Goal: Task Accomplishment & Management: Manage account settings

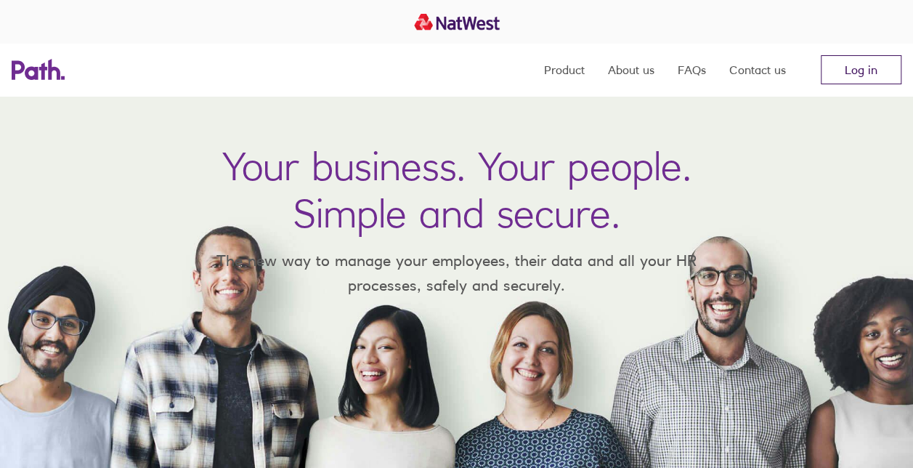
click at [873, 73] on link "Log in" at bounding box center [861, 69] width 81 height 29
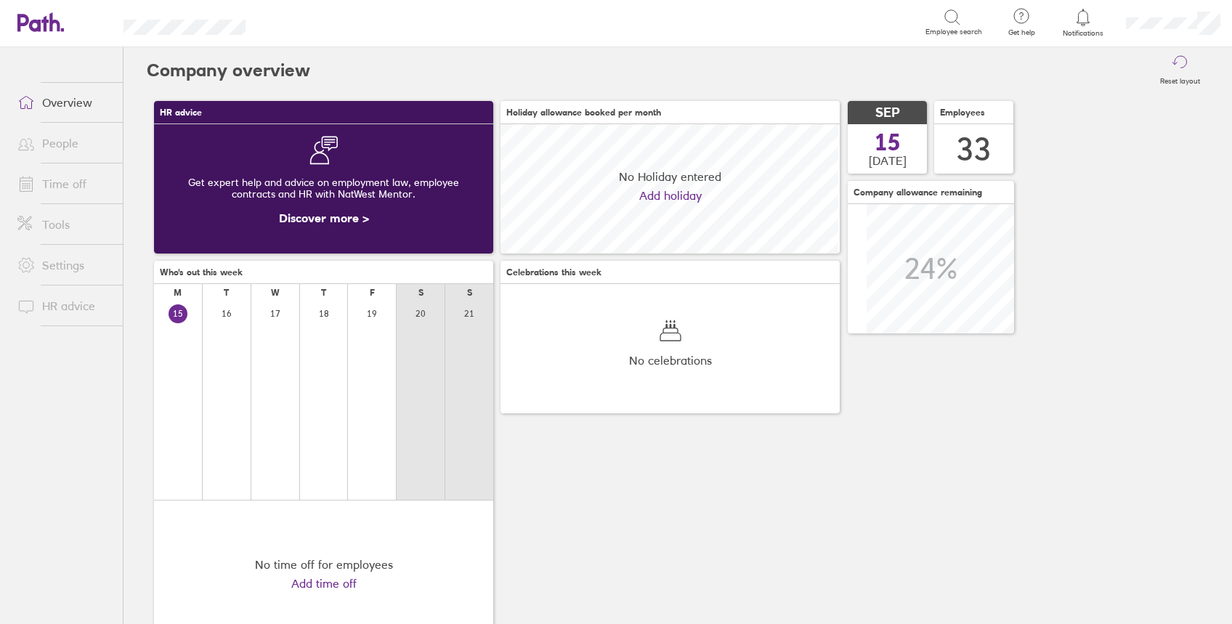
scroll to position [129, 339]
click at [62, 177] on link "Time off" at bounding box center [64, 183] width 117 height 29
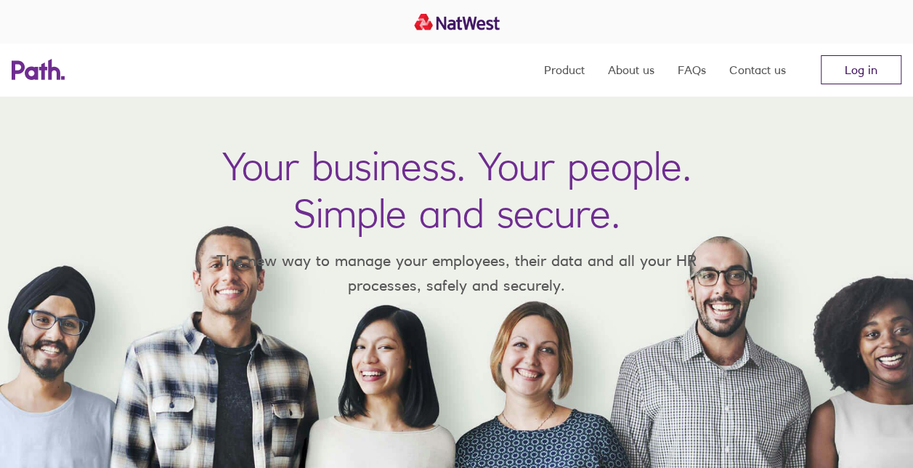
drag, startPoint x: 0, startPoint y: 0, endPoint x: 862, endPoint y: 77, distance: 865.9
click at [862, 77] on link "Log in" at bounding box center [861, 69] width 81 height 29
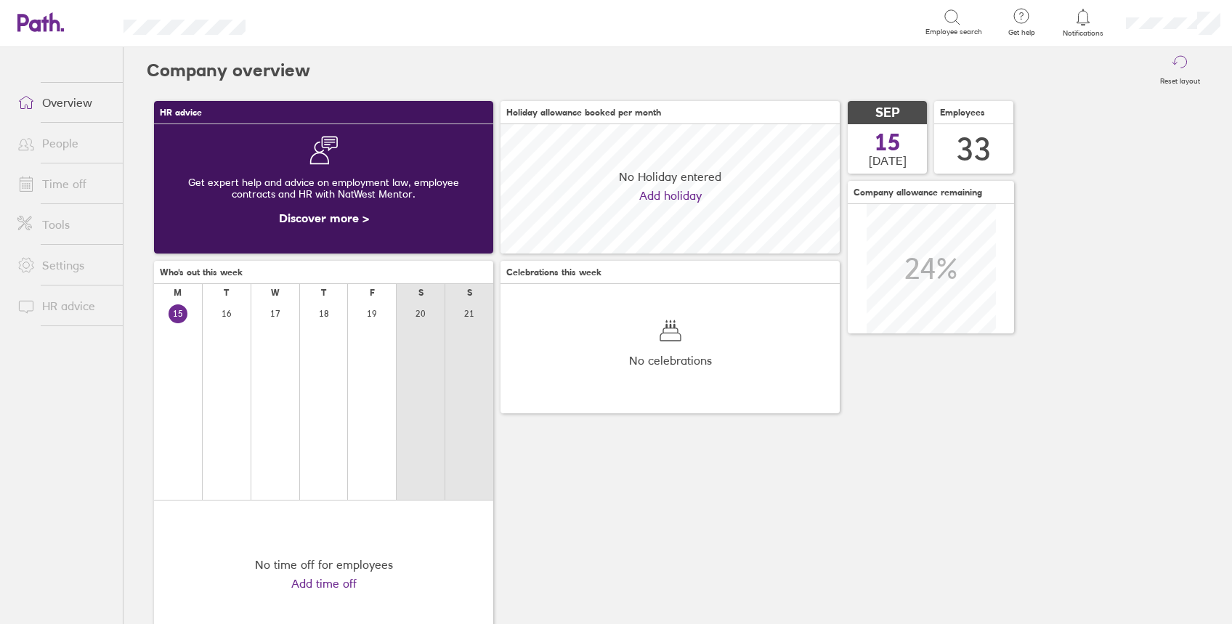
scroll to position [129, 339]
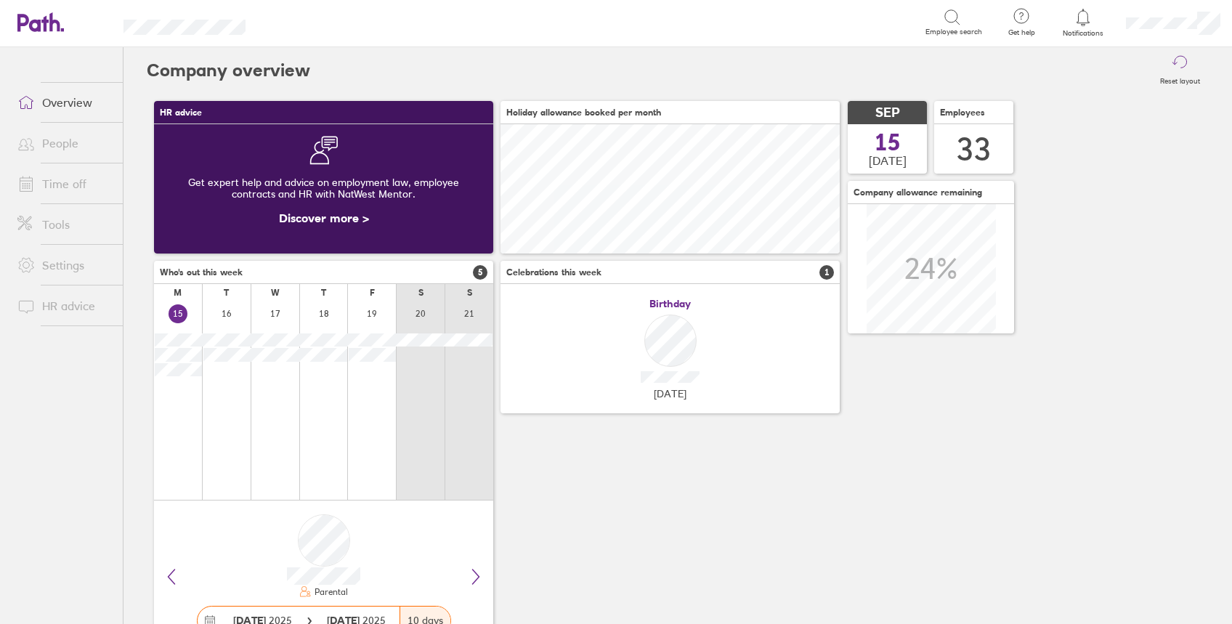
click at [57, 182] on link "Time off" at bounding box center [64, 183] width 117 height 29
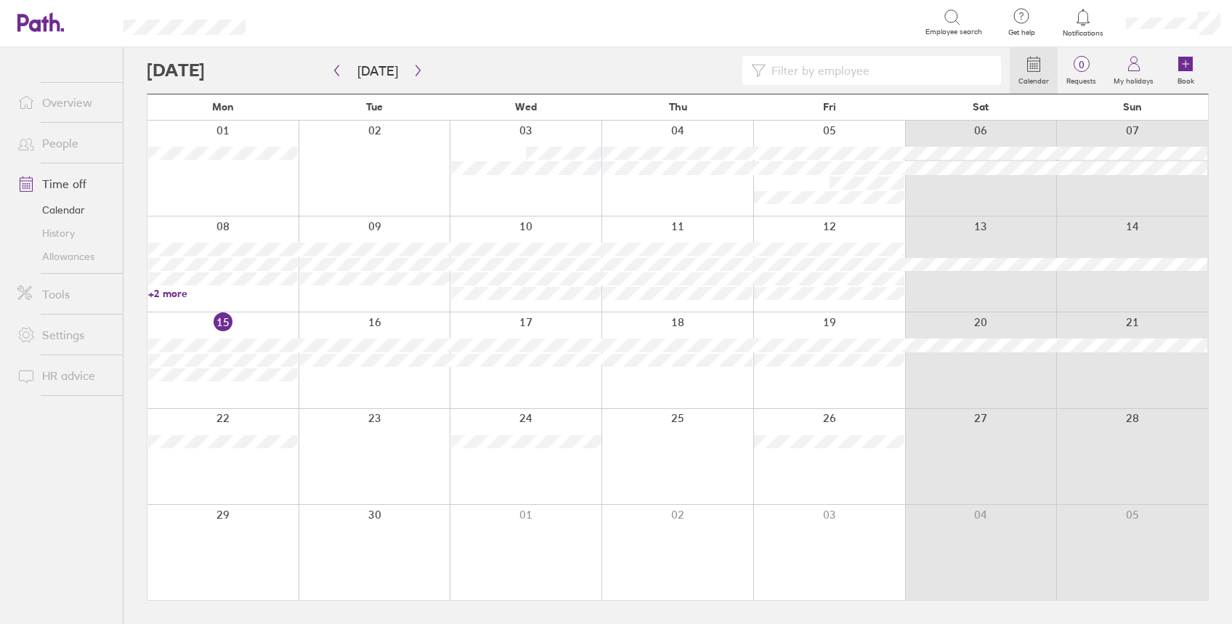
click at [58, 145] on link "People" at bounding box center [64, 143] width 117 height 29
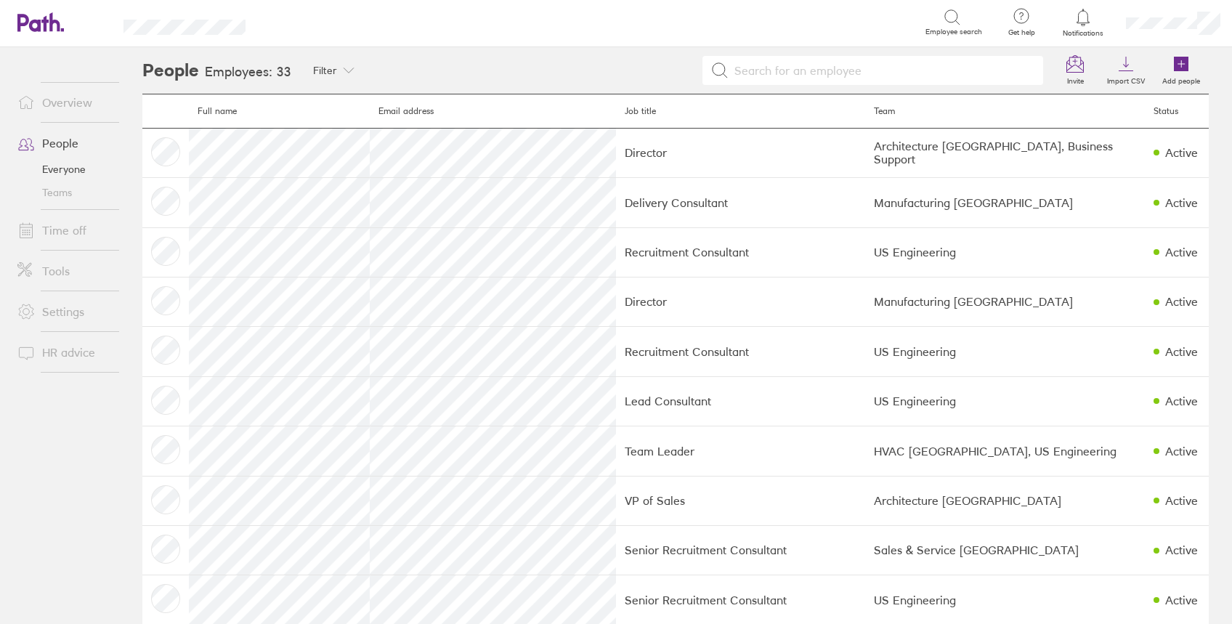
click at [62, 192] on link "Teams" at bounding box center [64, 192] width 117 height 23
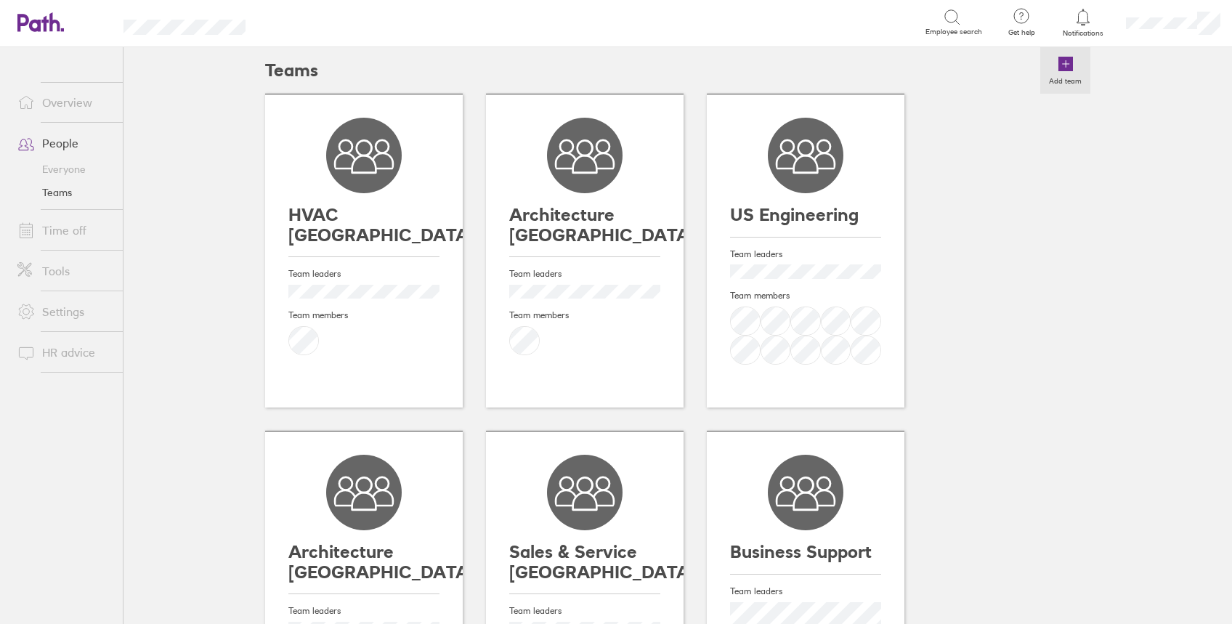
click at [1057, 70] on icon at bounding box center [1065, 63] width 17 height 17
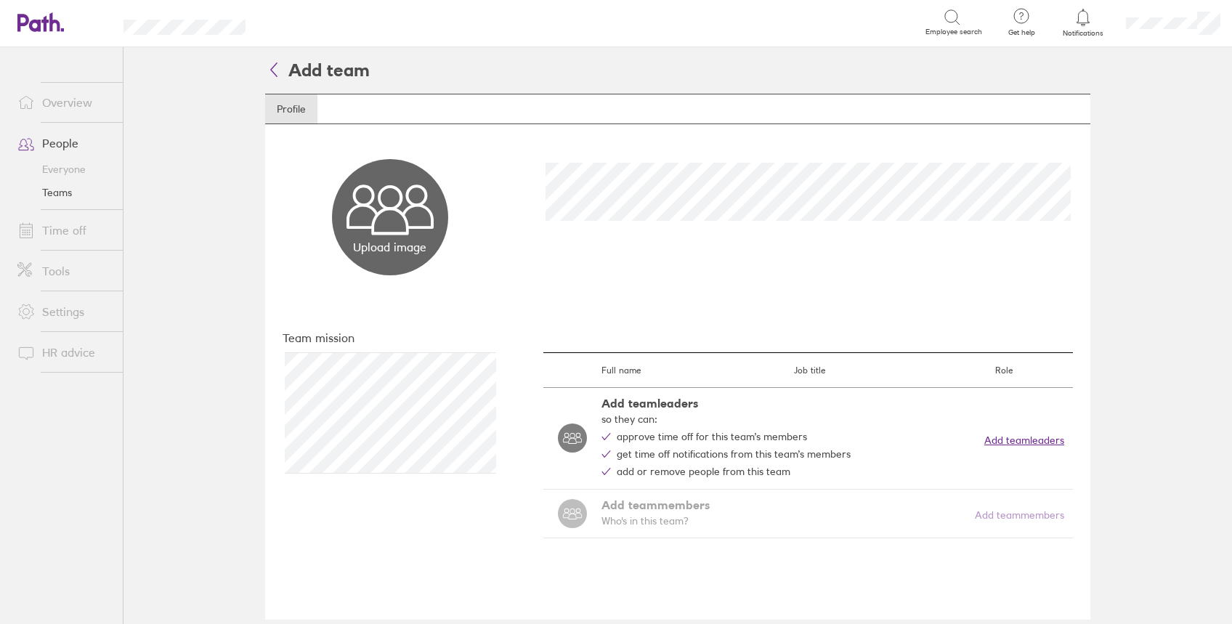
click at [1000, 442] on button "Add team leaders" at bounding box center [1025, 441] width 80 height 12
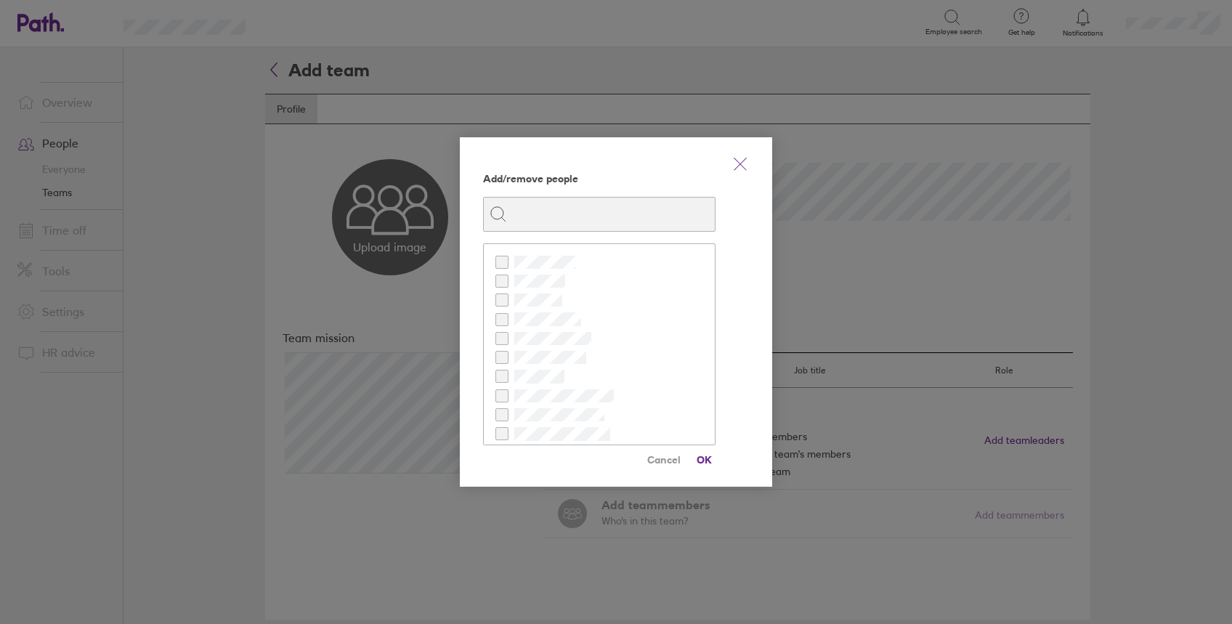
click at [607, 209] on input at bounding box center [608, 215] width 202 height 28
type input "george"
checkbox input "true"
click at [702, 459] on span "OK" at bounding box center [703, 459] width 23 height 23
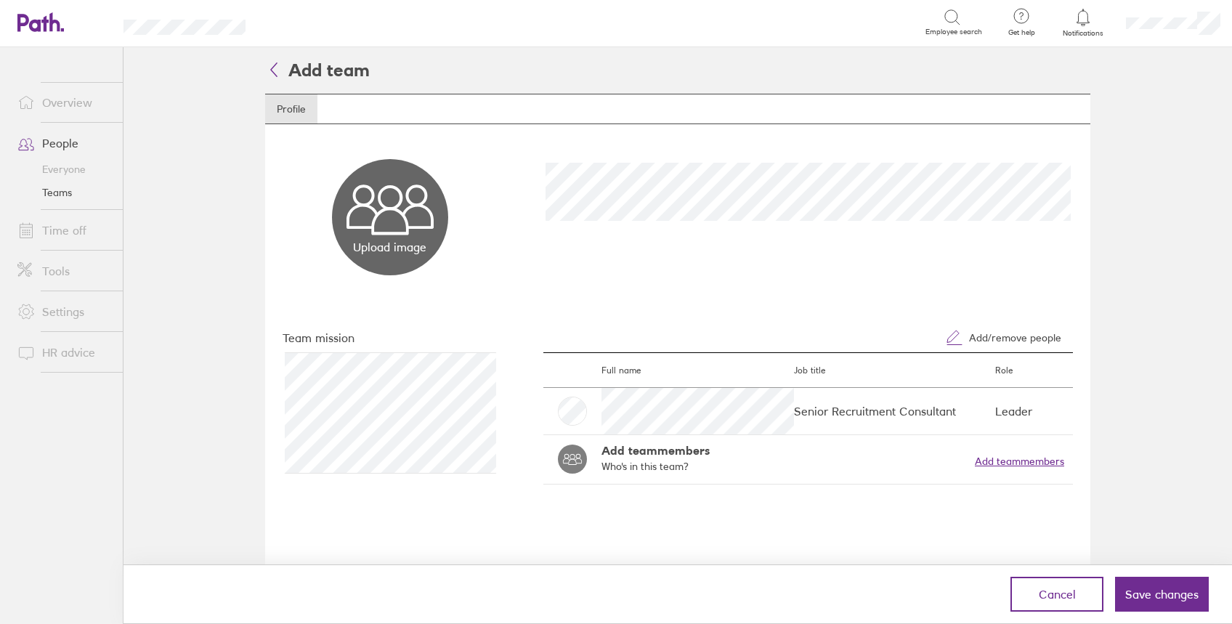
click at [1014, 465] on button "Add team members" at bounding box center [1019, 462] width 89 height 12
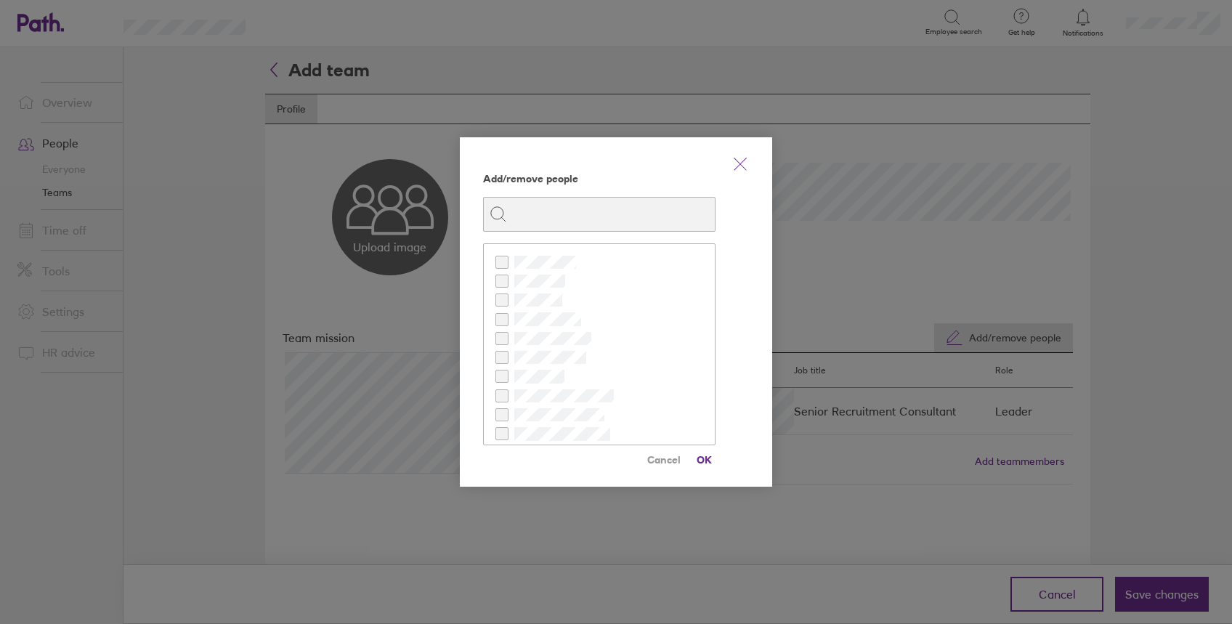
click at [598, 213] on input at bounding box center [608, 215] width 202 height 28
type input "chel"
checkbox input "true"
click at [708, 458] on span "OK" at bounding box center [703, 459] width 23 height 23
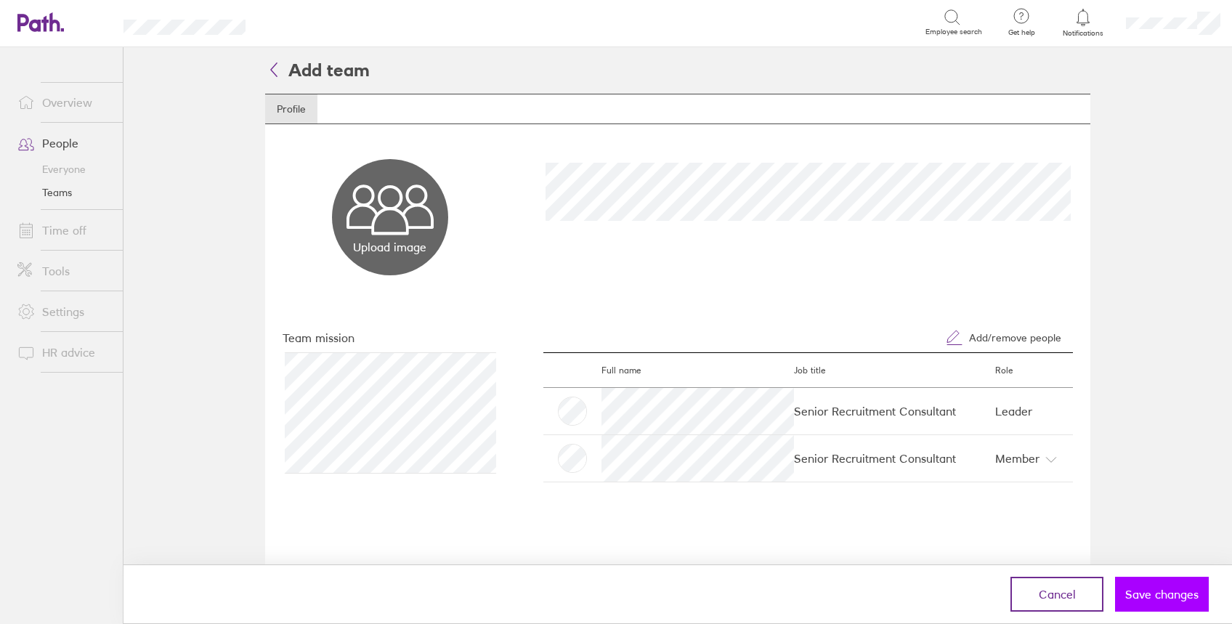
click at [1154, 599] on span "Save changes" at bounding box center [1162, 594] width 73 height 13
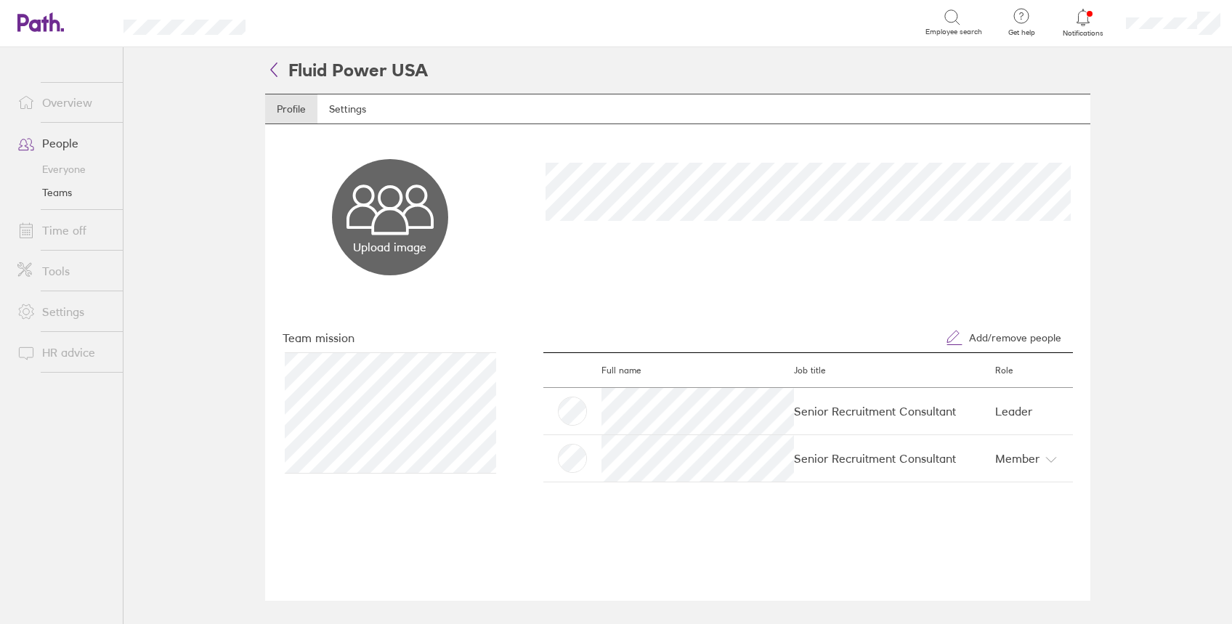
click at [271, 69] on icon at bounding box center [274, 69] width 6 height 13
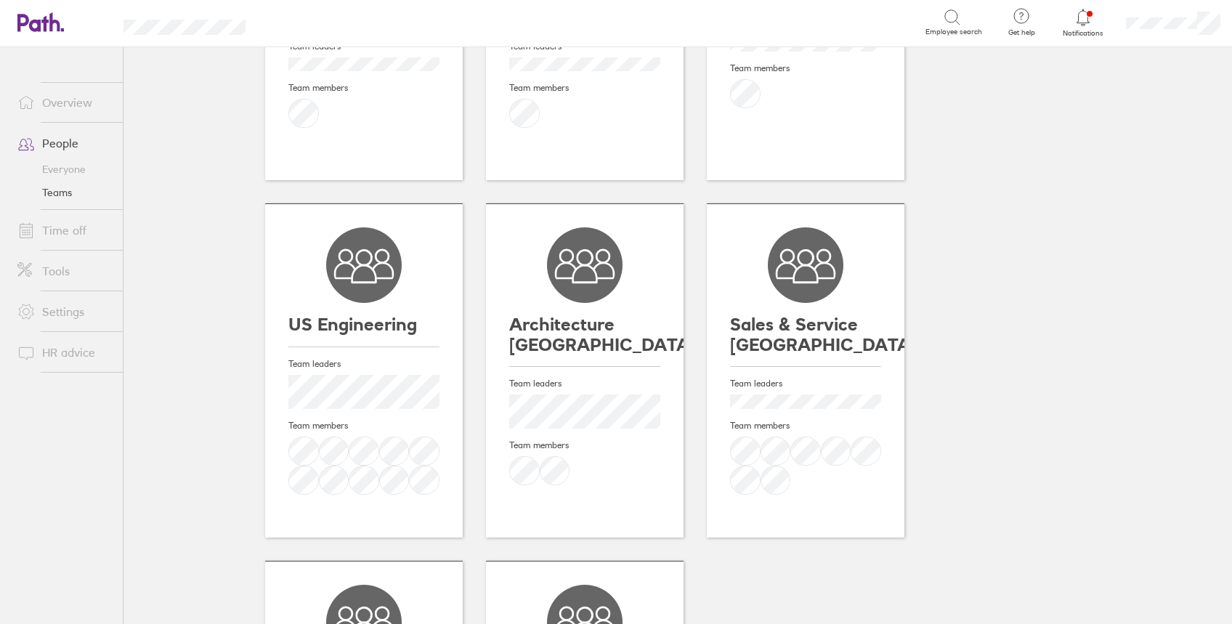
scroll to position [243, 0]
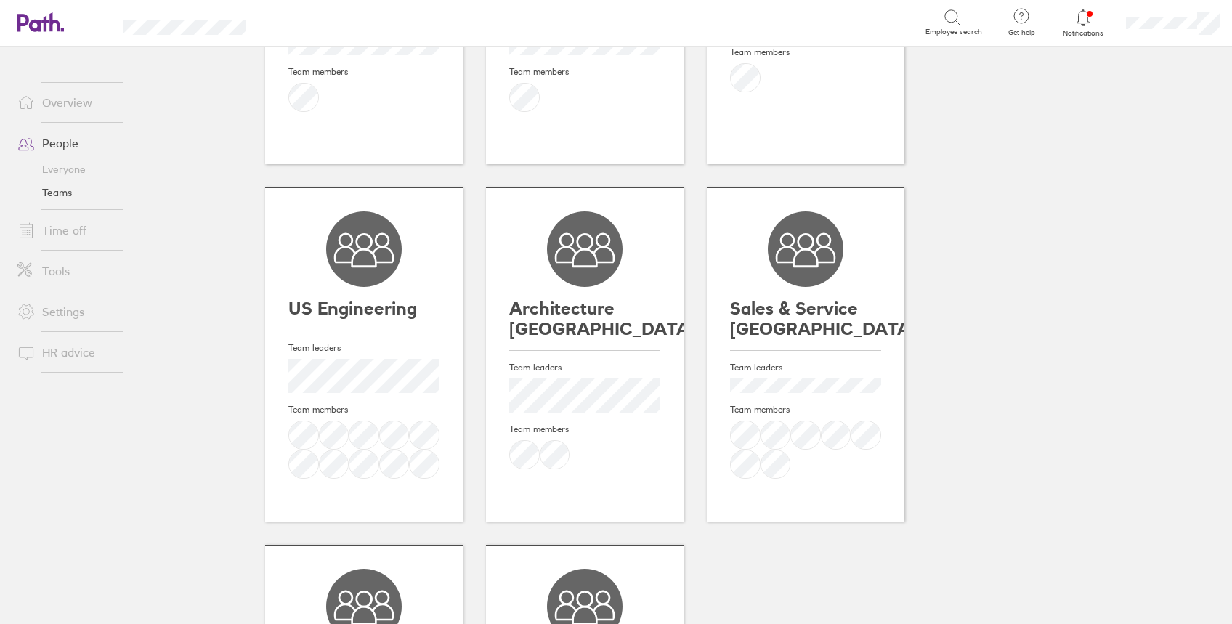
click at [366, 405] on h4 "Team members" at bounding box center [363, 410] width 151 height 10
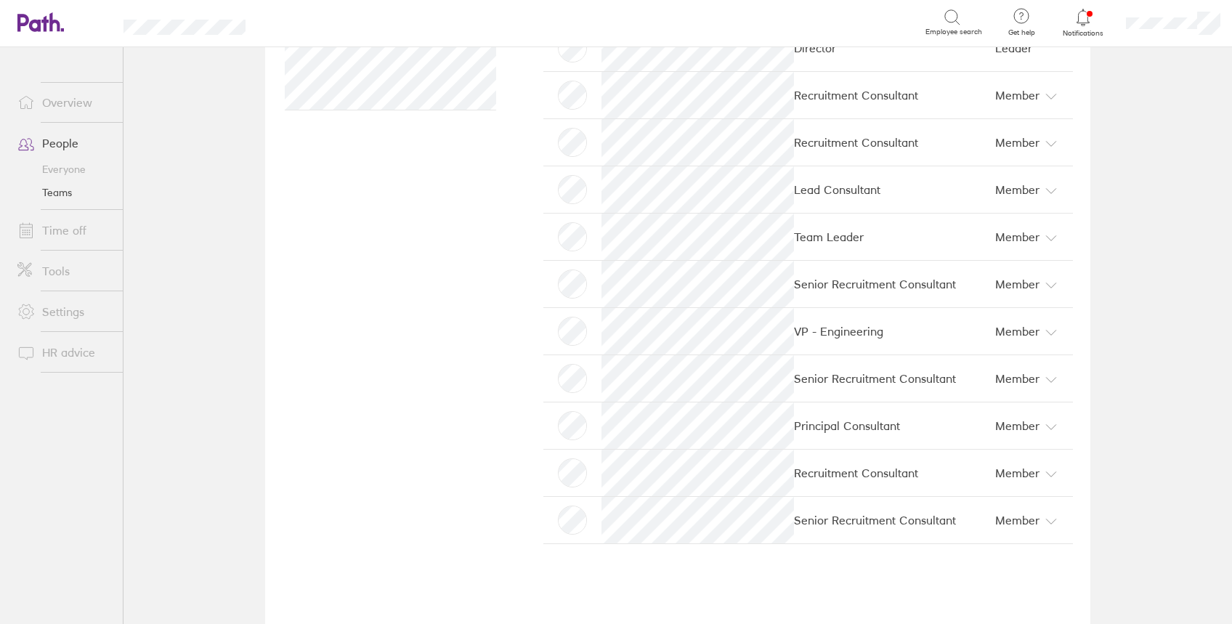
scroll to position [308, 0]
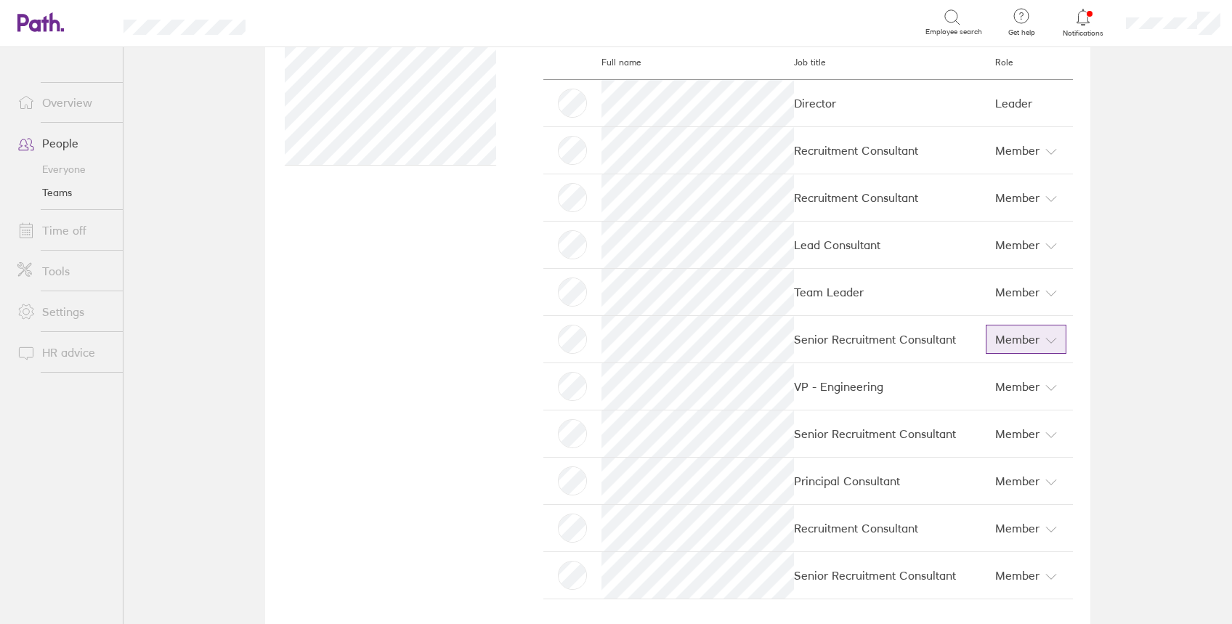
click at [1028, 336] on span "Member" at bounding box center [1017, 339] width 44 height 23
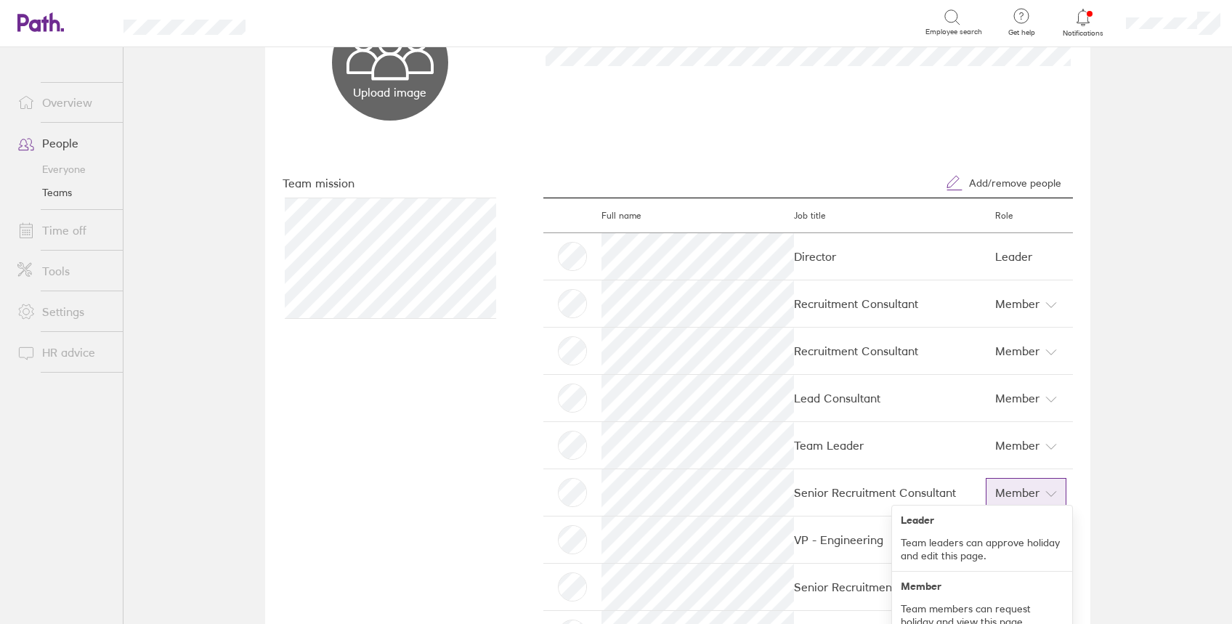
scroll to position [152, 0]
click at [1029, 192] on button "Add/remove people" at bounding box center [1003, 185] width 139 height 29
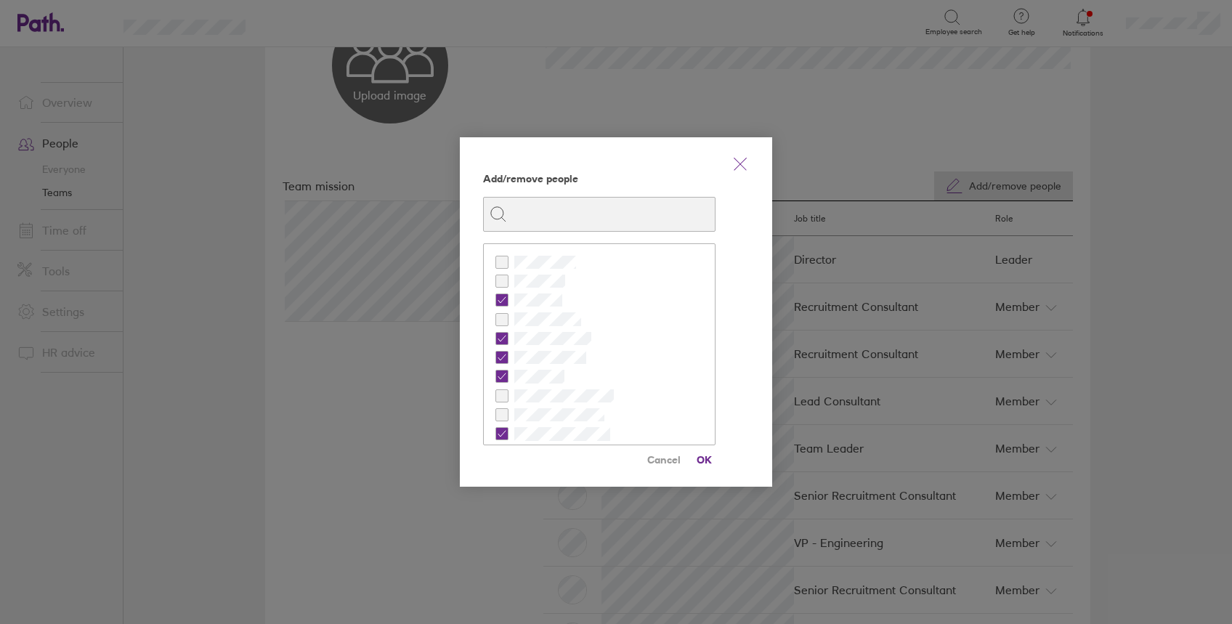
drag, startPoint x: 698, startPoint y: 295, endPoint x: 697, endPoint y: 312, distance: 17.5
click at [697, 312] on div at bounding box center [599, 344] width 233 height 202
checkbox input "false"
click at [706, 453] on span "OK" at bounding box center [703, 459] width 23 height 23
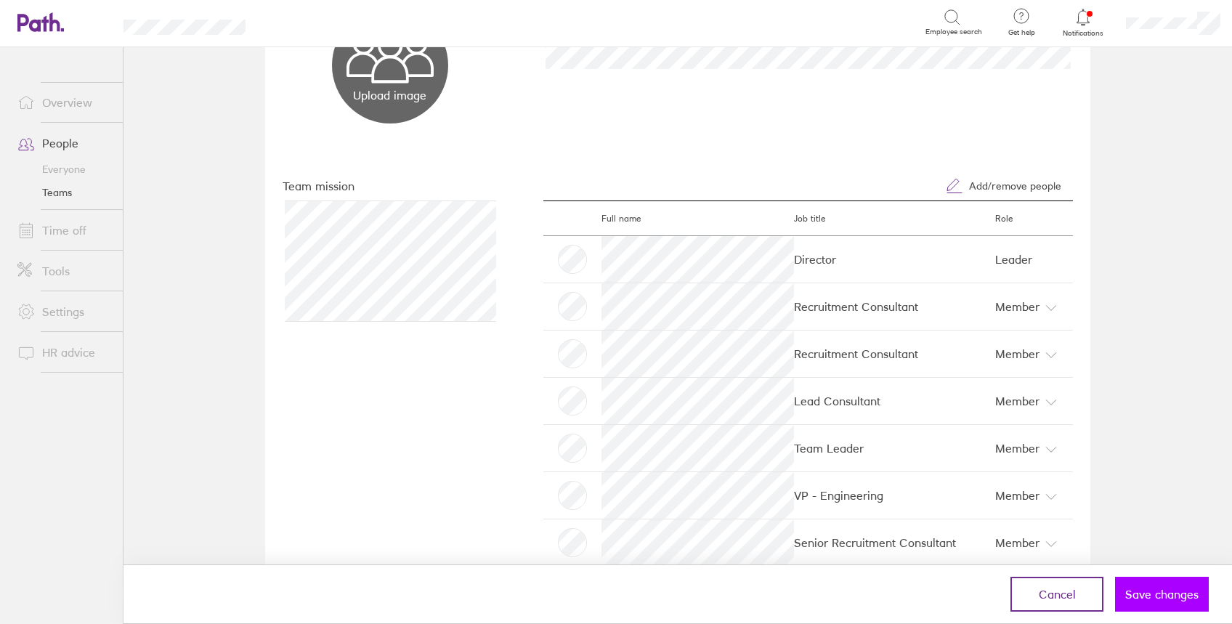
click at [1168, 585] on button "Save changes" at bounding box center [1162, 594] width 94 height 35
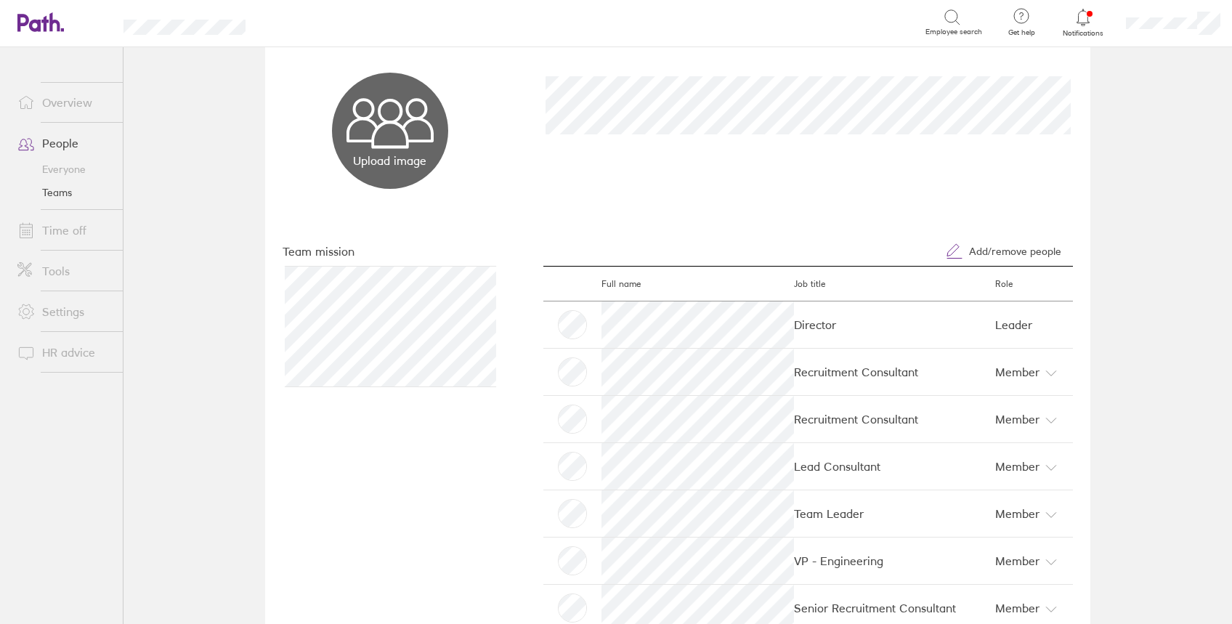
scroll to position [0, 0]
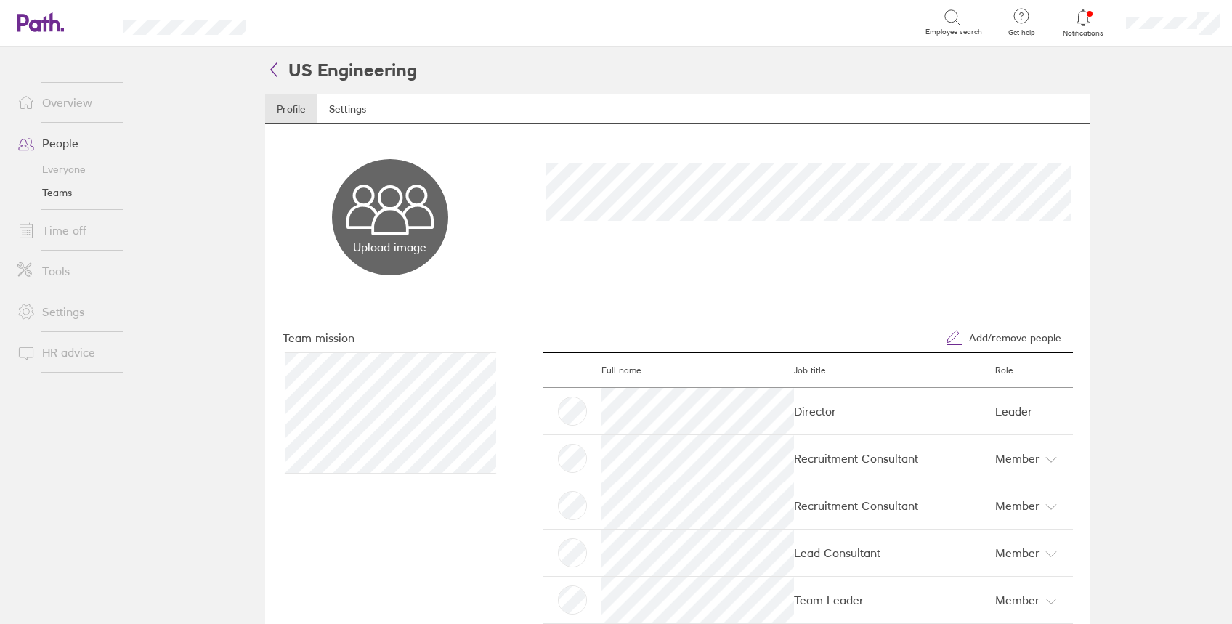
click at [267, 68] on icon at bounding box center [273, 68] width 17 height 17
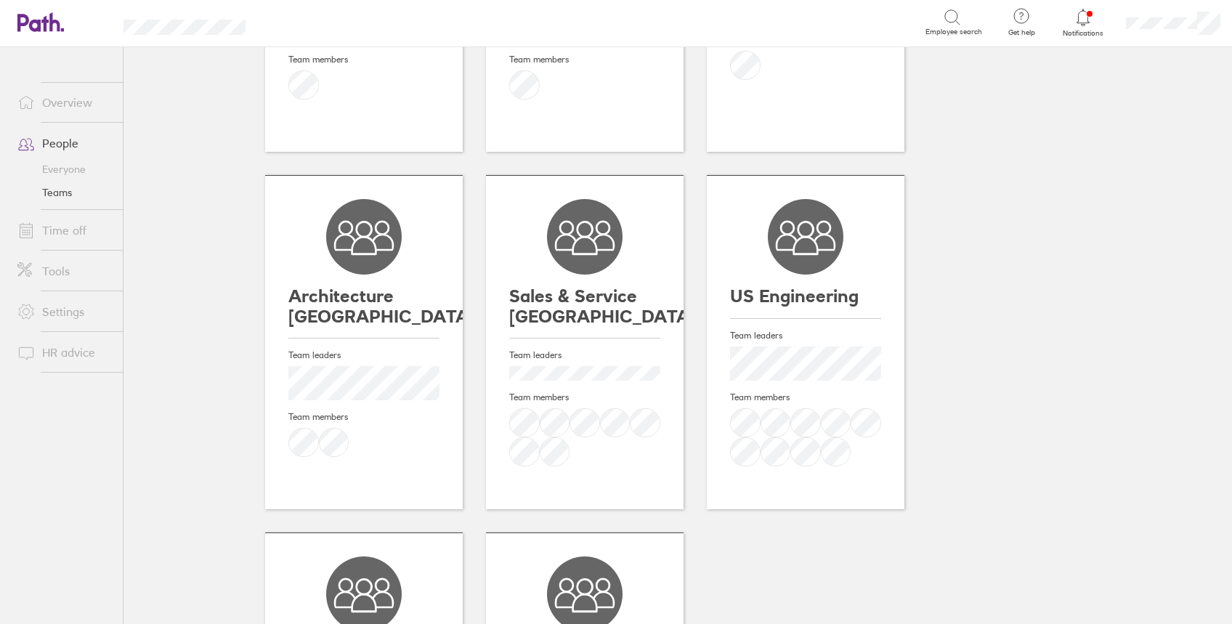
scroll to position [265, 0]
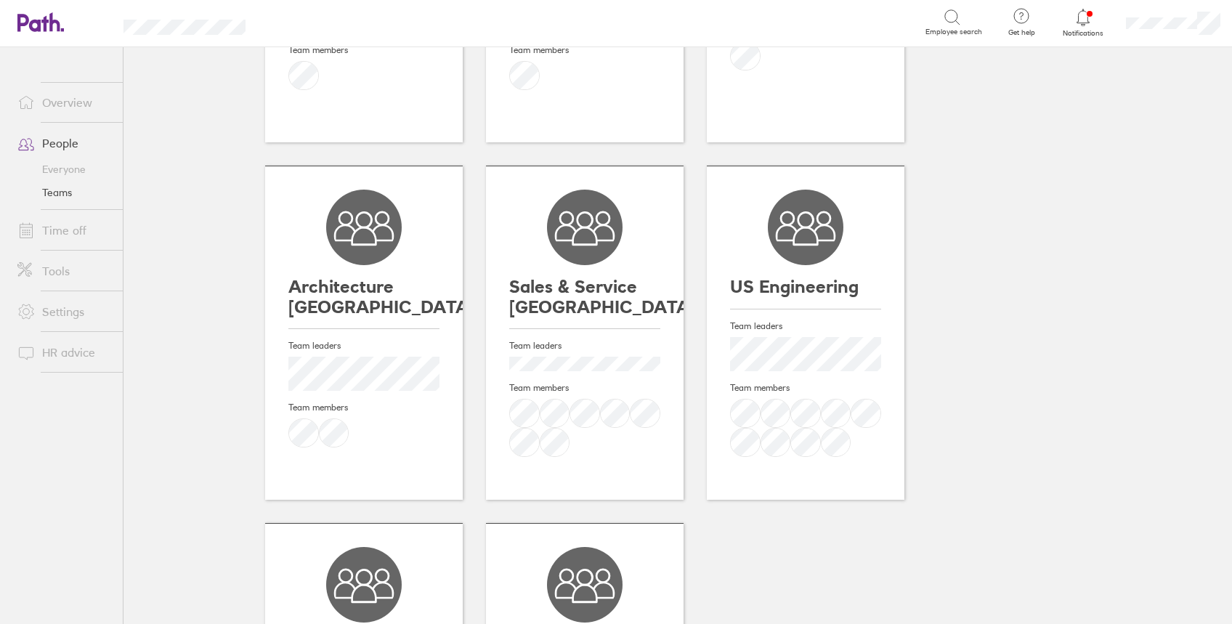
click at [415, 277] on h3 "Architecture UK" at bounding box center [363, 297] width 151 height 40
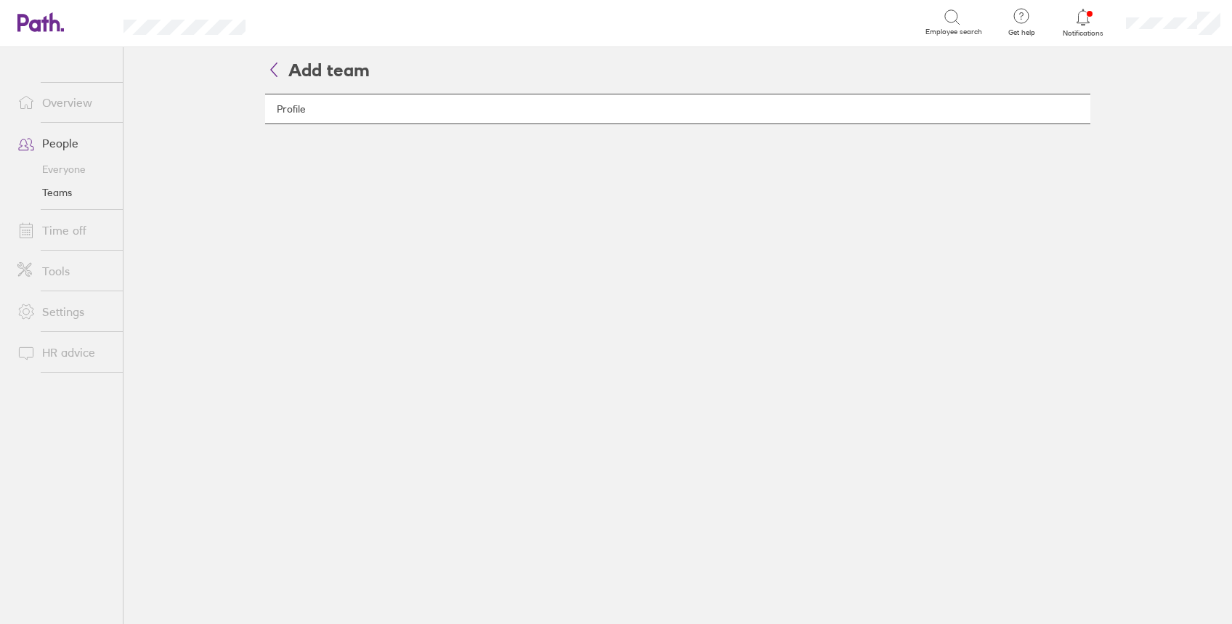
click at [270, 68] on icon at bounding box center [273, 68] width 17 height 17
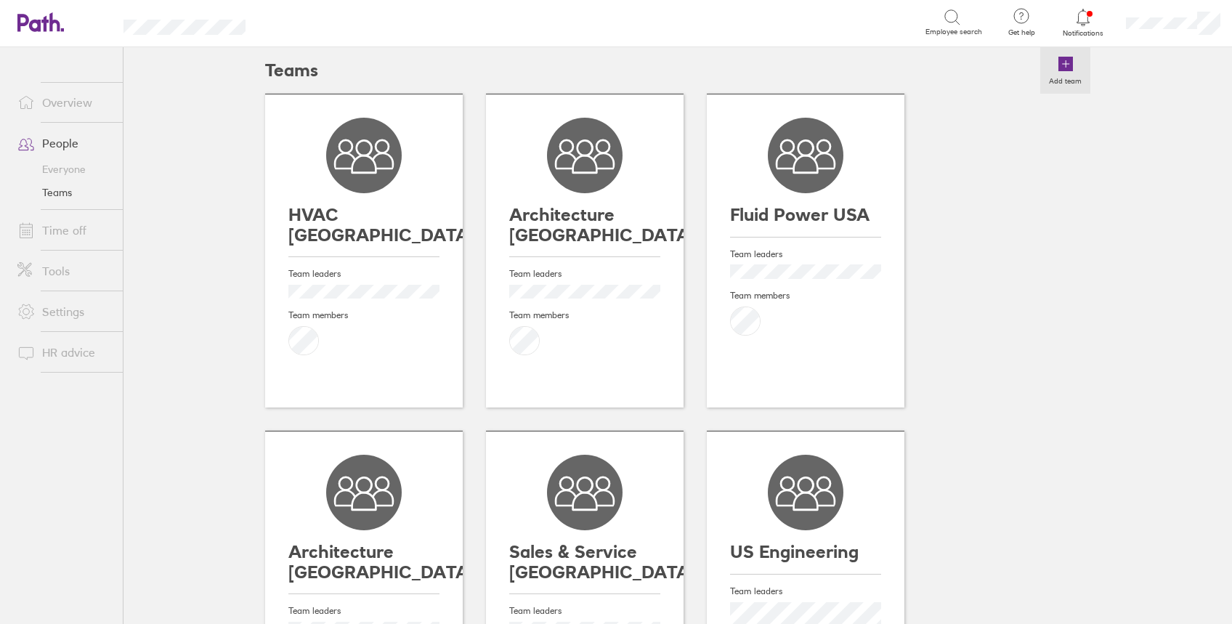
click at [1042, 76] on label "Add team" at bounding box center [1065, 79] width 50 height 13
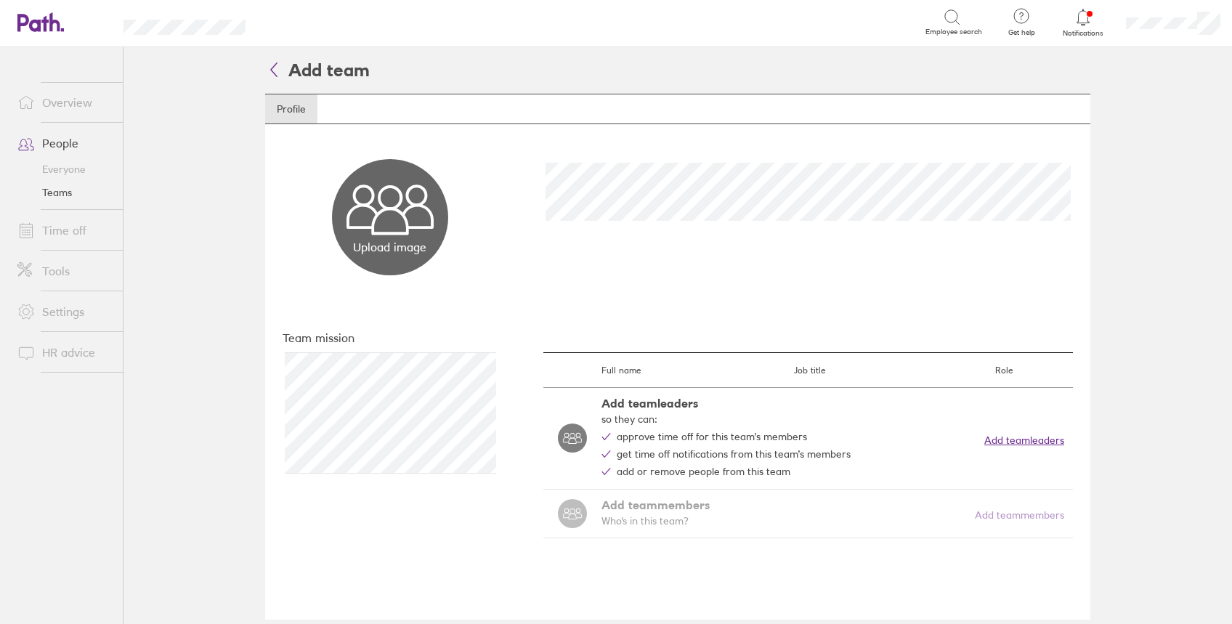
click at [1018, 436] on button "Add team leaders" at bounding box center [1025, 441] width 80 height 12
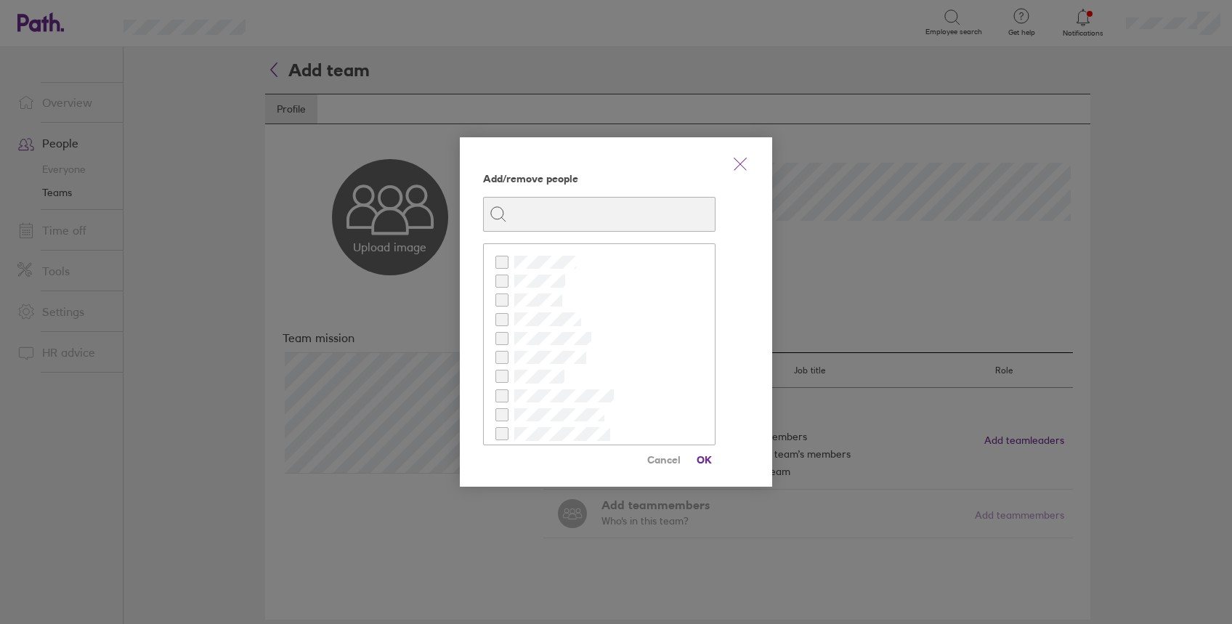
checkbox input "true"
click at [705, 459] on span "OK" at bounding box center [703, 459] width 23 height 23
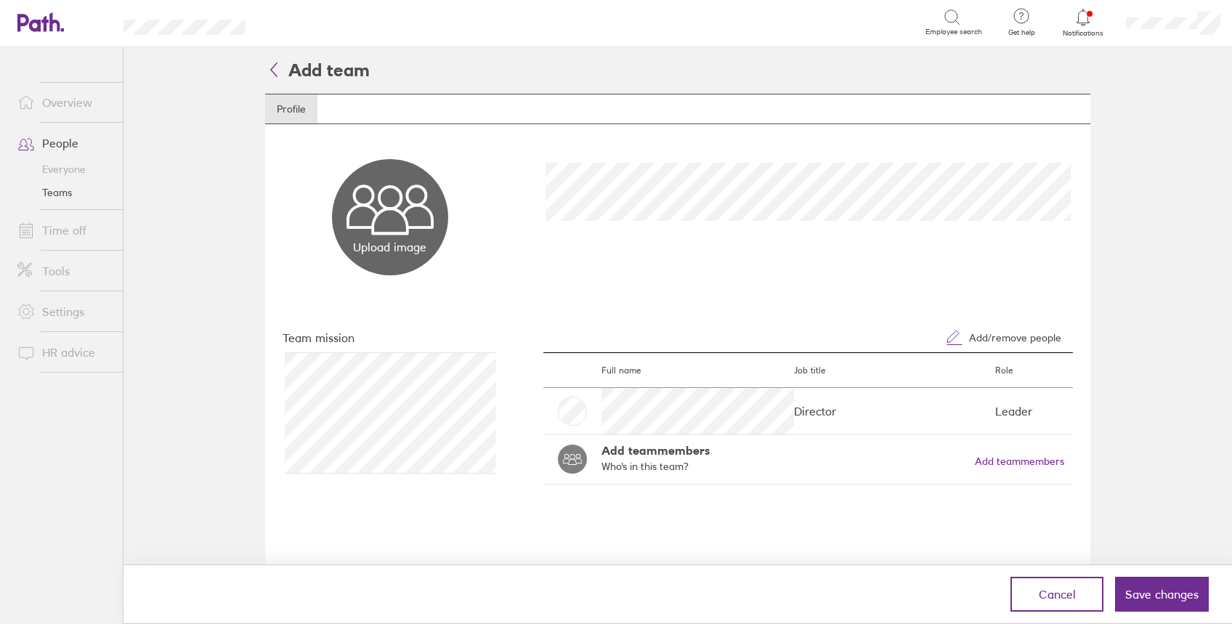
click at [1033, 468] on div "Add team members Who's in this team? Add team members" at bounding box center [833, 459] width 463 height 31
click at [1039, 457] on button "Add team members" at bounding box center [1019, 462] width 89 height 12
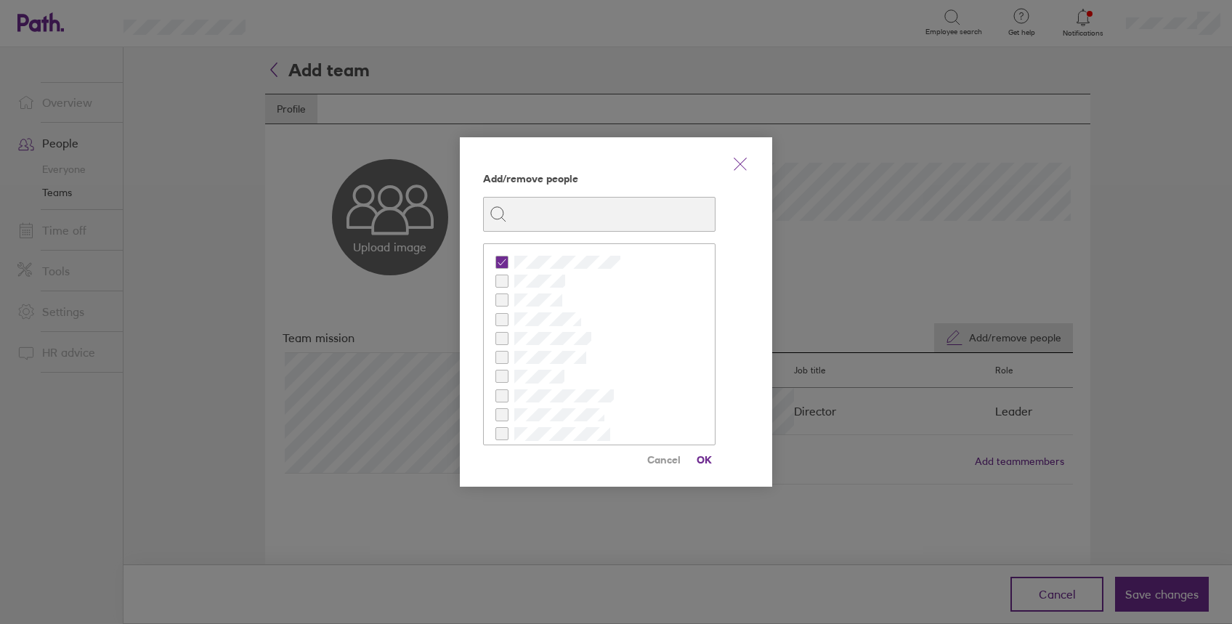
click at [589, 217] on input at bounding box center [608, 215] width 202 height 28
type input "sad"
click at [737, 157] on icon "link" at bounding box center [740, 163] width 17 height 17
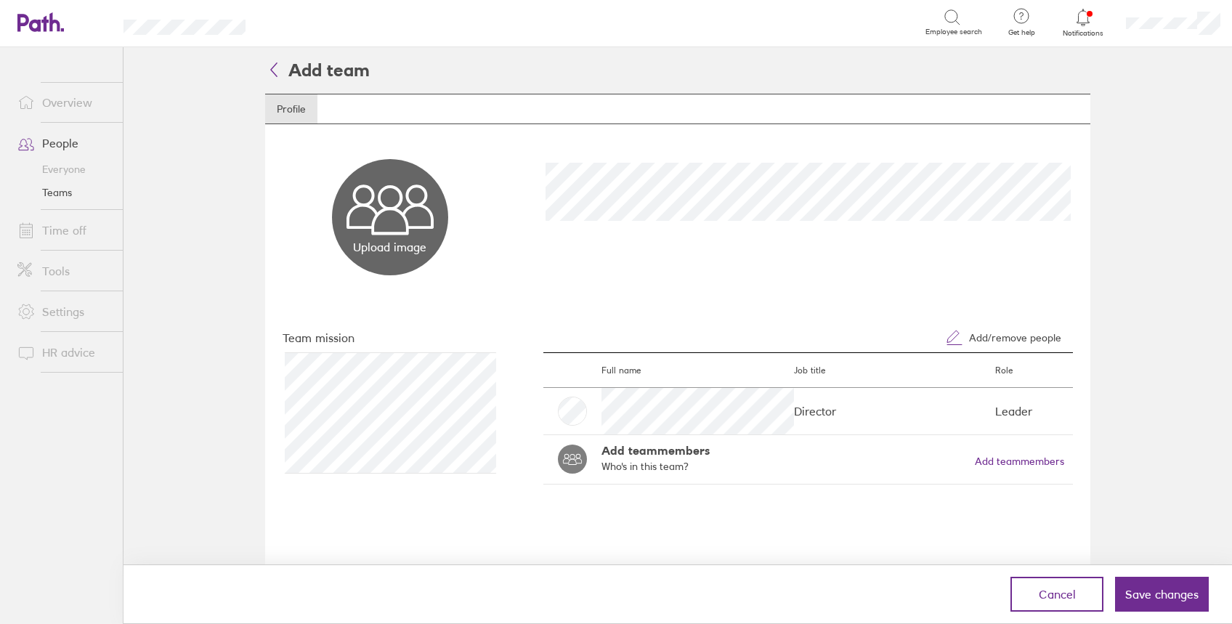
click at [279, 72] on icon at bounding box center [273, 68] width 17 height 17
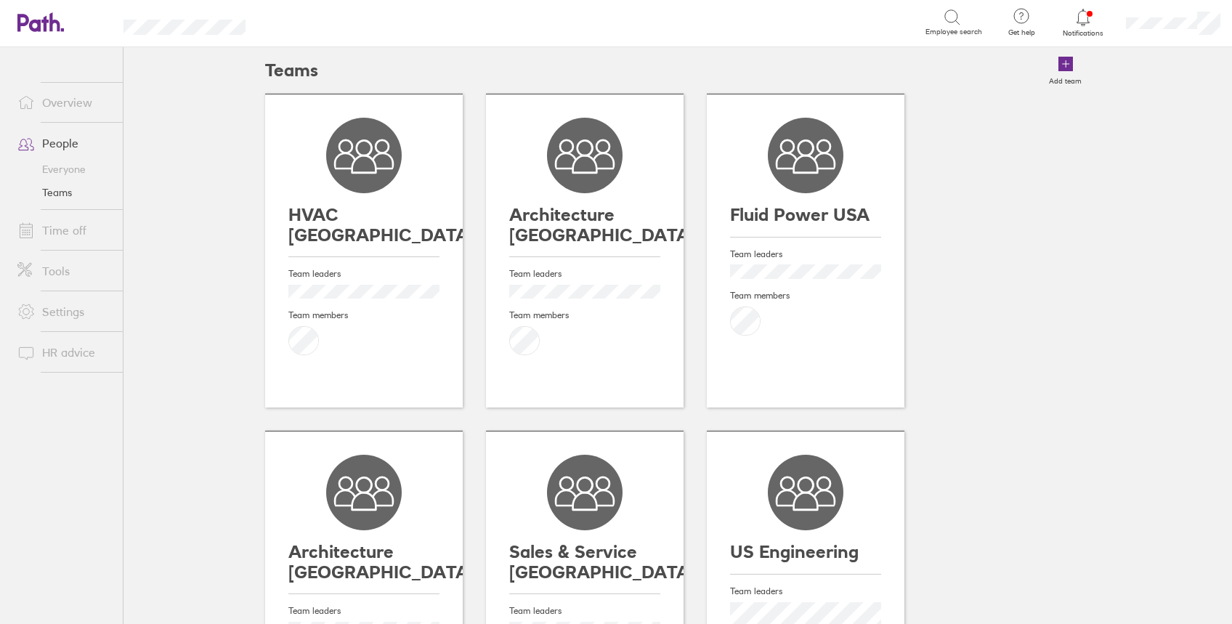
click at [62, 136] on link "People" at bounding box center [64, 143] width 117 height 29
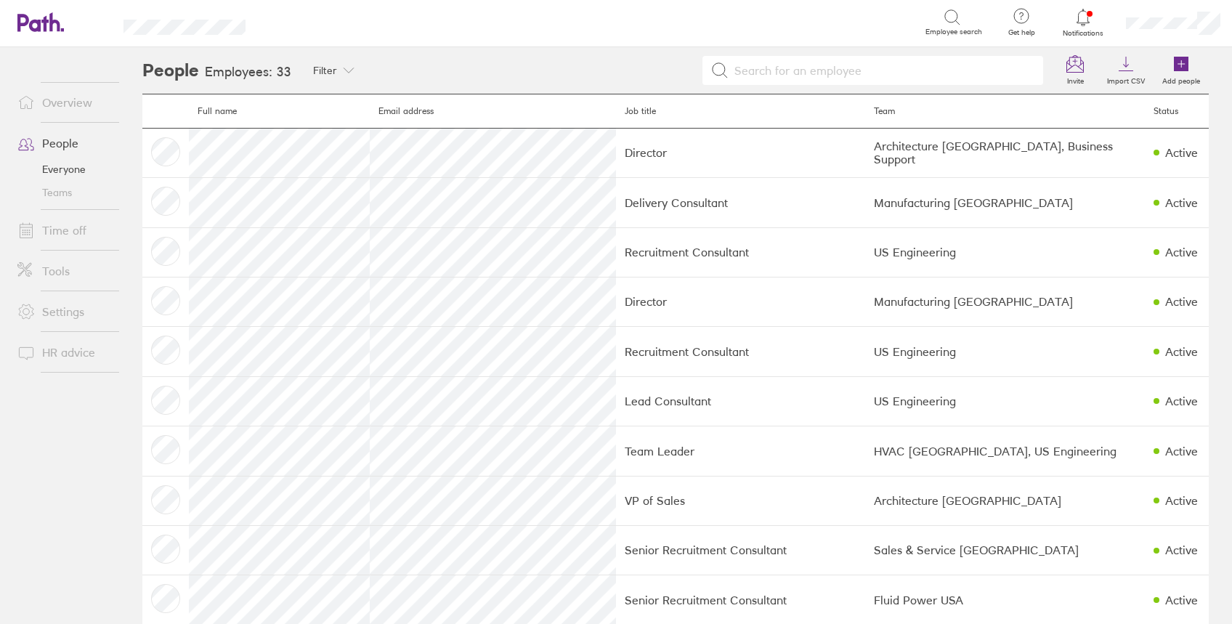
click at [783, 31] on div "Search" at bounding box center [601, 22] width 647 height 23
click at [1206, 116] on div "People Employees: 33 Filter Filter by team HVAC USA Architecture USA Fluid Powe…" at bounding box center [675, 335] width 1113 height 577
